Goal: Navigation & Orientation: Find specific page/section

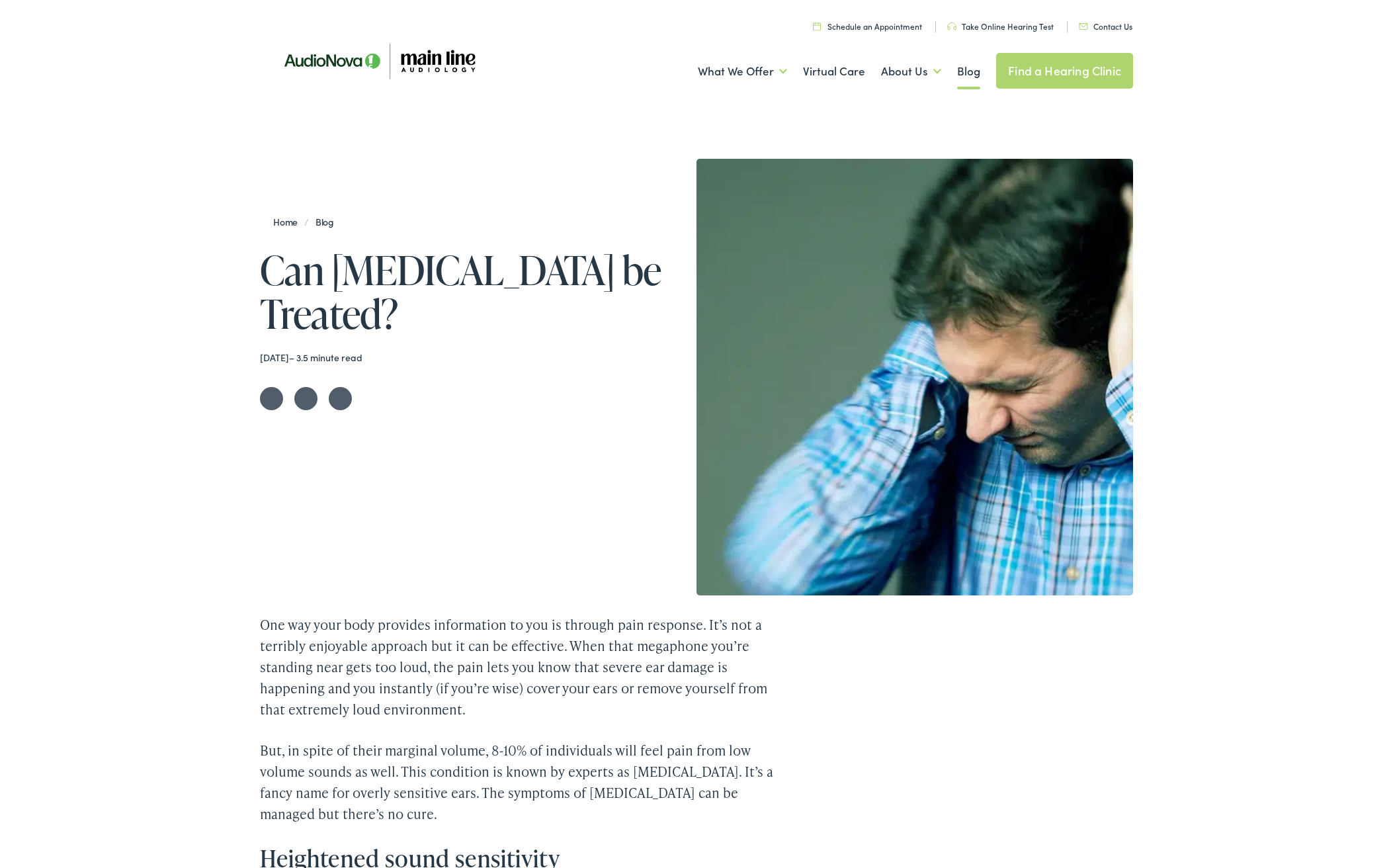
click at [440, 63] on img at bounding box center [379, 60] width 238 height 80
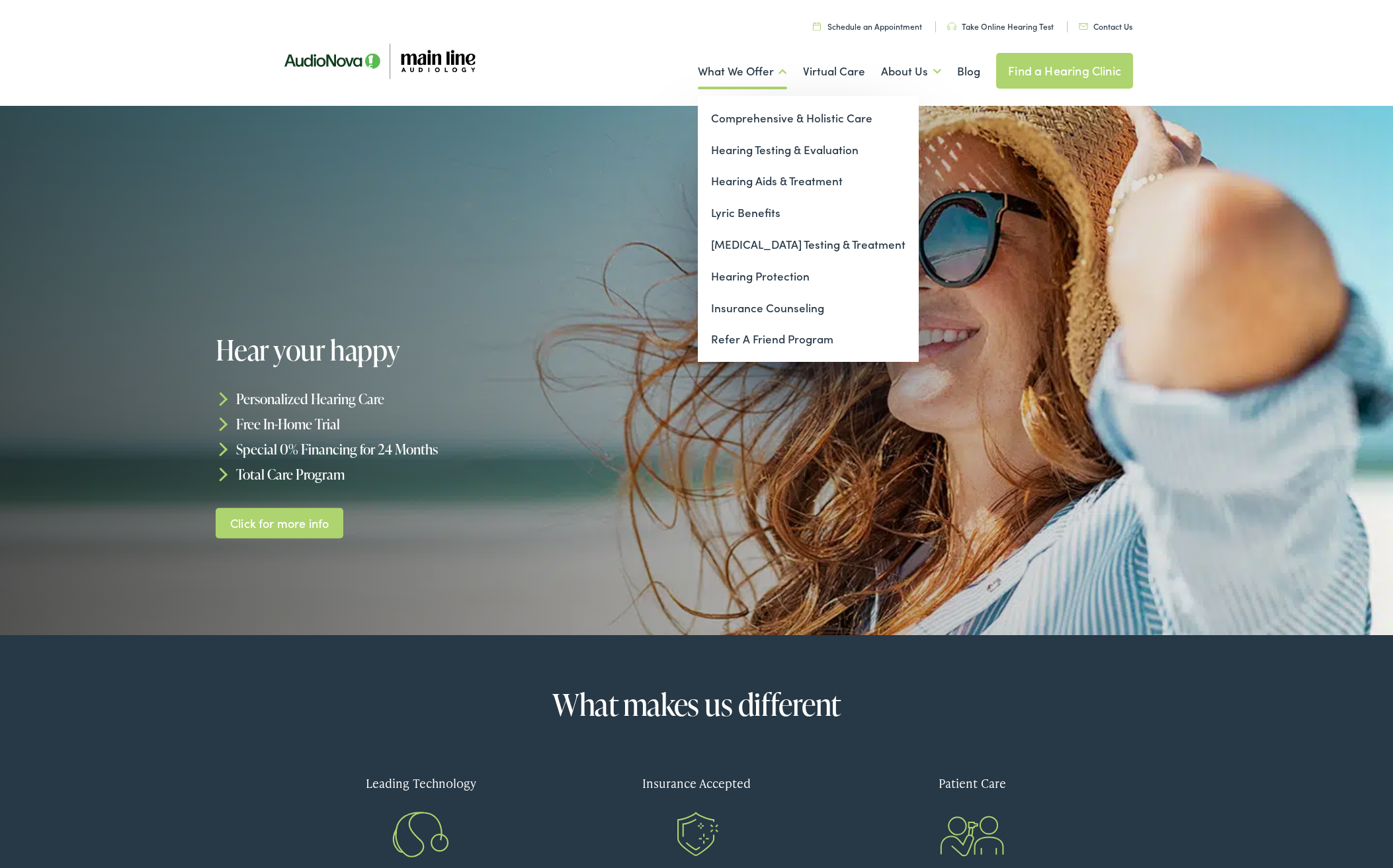
click at [708, 71] on link "What We Offer" at bounding box center [742, 71] width 89 height 49
click at [736, 73] on link "What We Offer" at bounding box center [742, 71] width 89 height 49
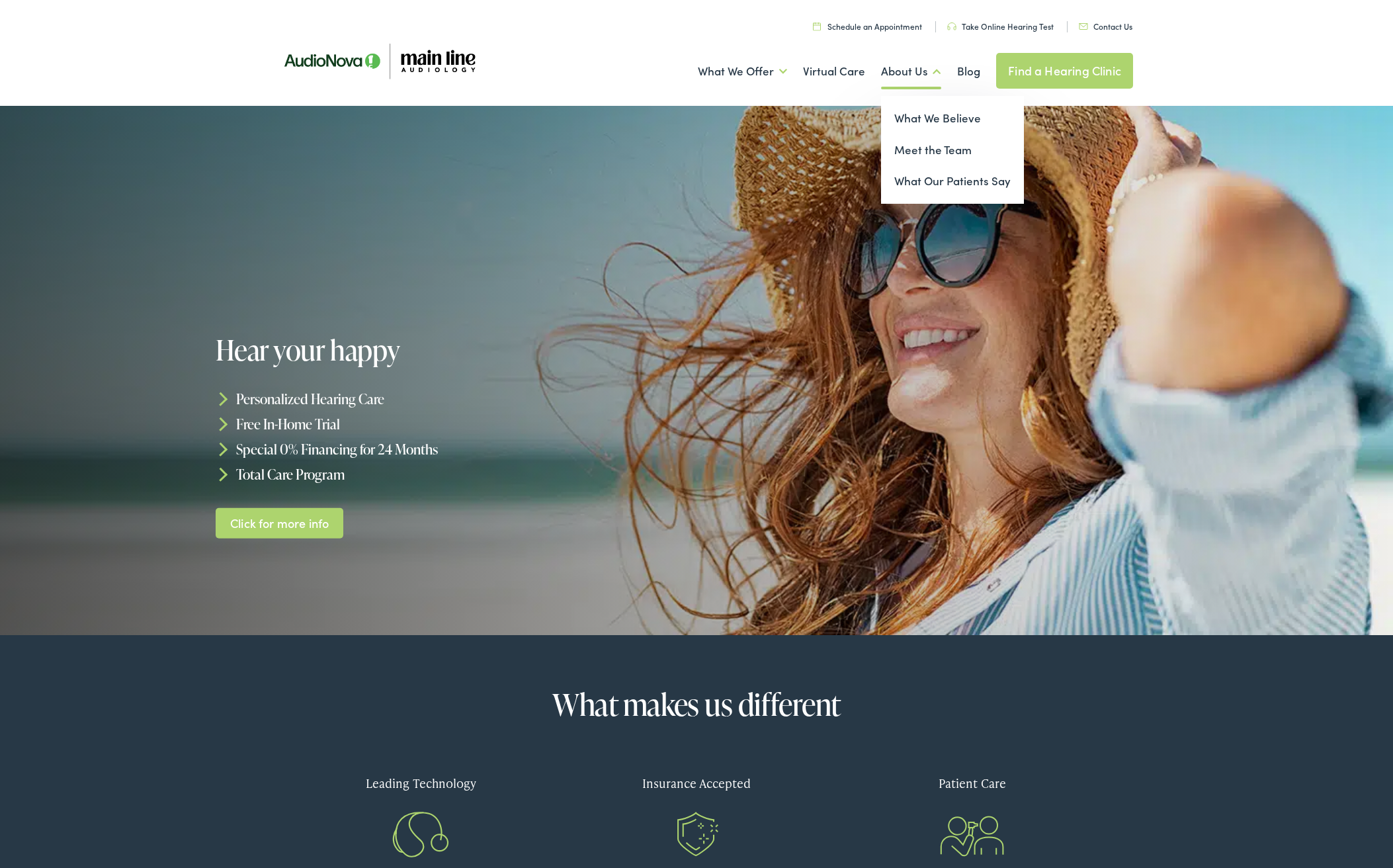
click at [904, 72] on link "About Us" at bounding box center [911, 71] width 60 height 49
click at [908, 154] on link "Meet the Team" at bounding box center [952, 150] width 143 height 32
